Goal: Transaction & Acquisition: Purchase product/service

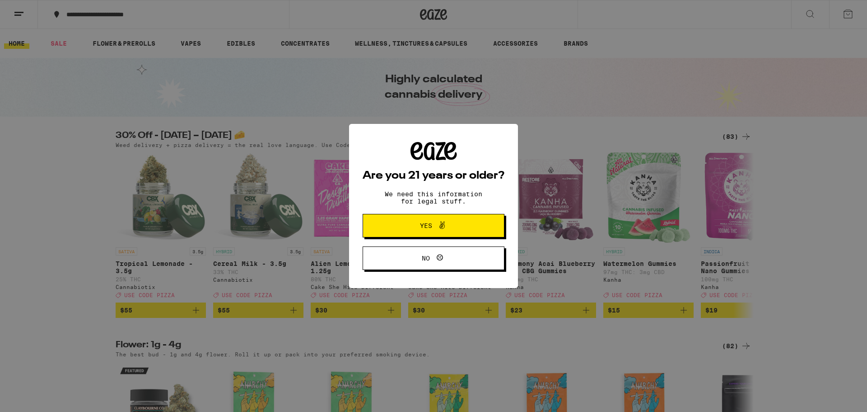
click at [383, 225] on button "Yes" at bounding box center [434, 225] width 142 height 23
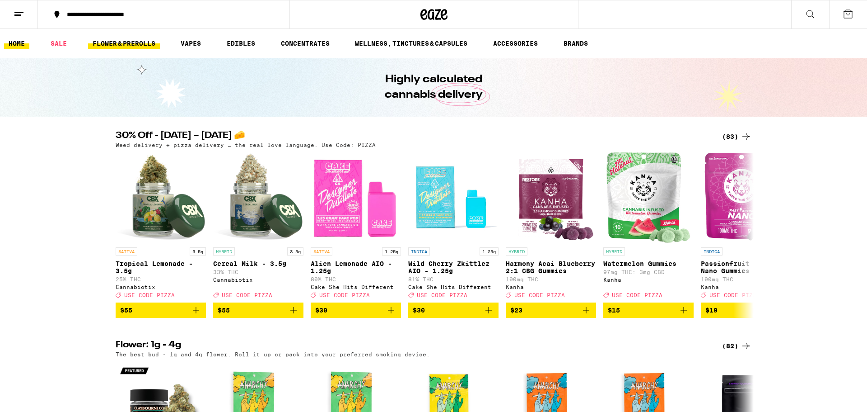
click at [149, 46] on link "FLOWER & PREROLLS" at bounding box center [124, 43] width 72 height 11
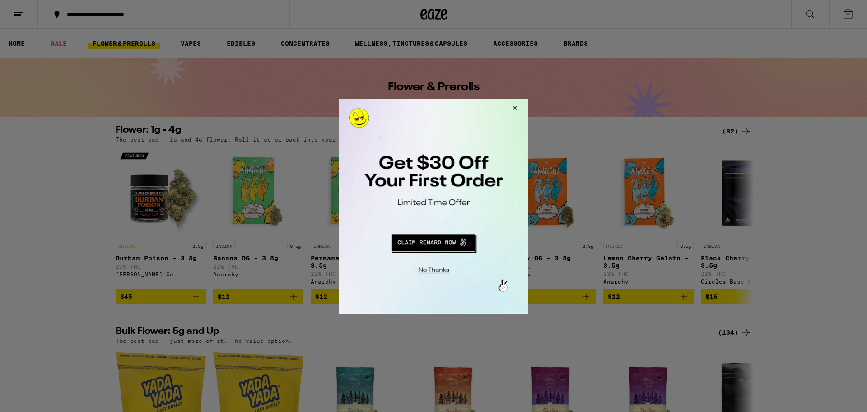
click at [515, 108] on button "Close Modal" at bounding box center [513, 109] width 24 height 22
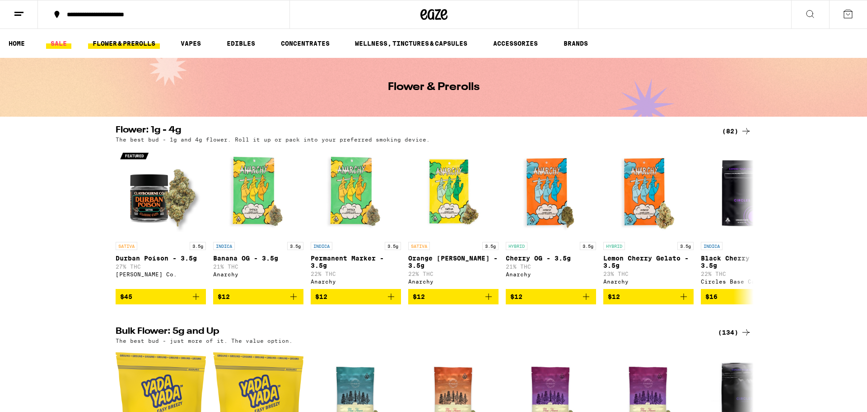
click at [52, 43] on link "SALE" at bounding box center [58, 43] width 25 height 11
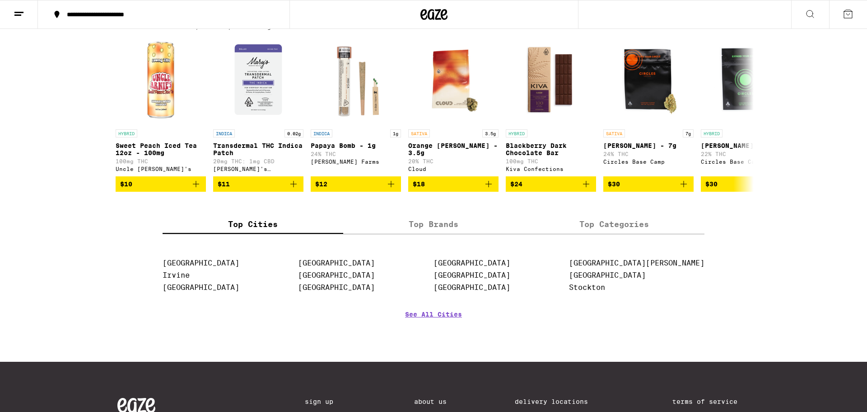
scroll to position [343, 0]
